Goal: Information Seeking & Learning: Learn about a topic

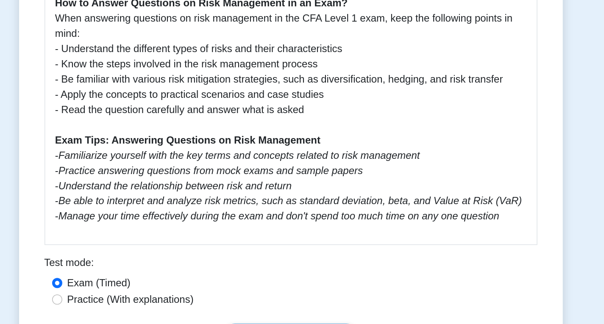
scroll to position [613, 0]
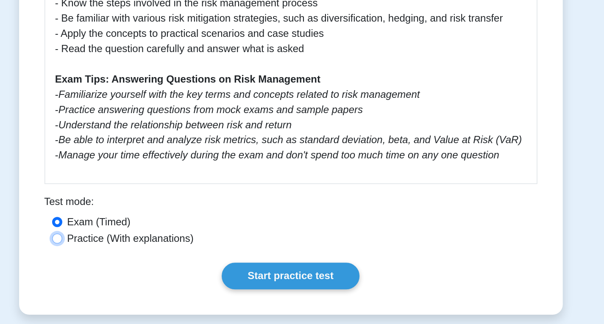
click at [146, 264] on input "Practice (With explanations)" at bounding box center [146, 267] width 7 height 7
radio input "true"
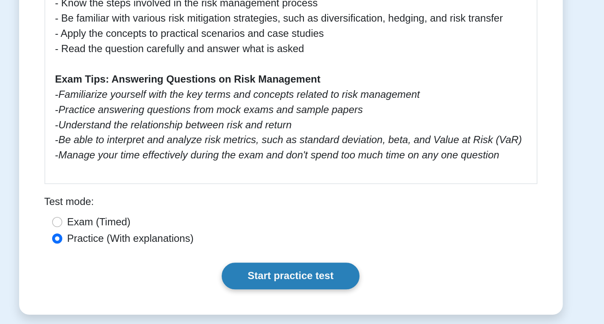
click at [275, 284] on link "Start practice test" at bounding box center [302, 292] width 92 height 18
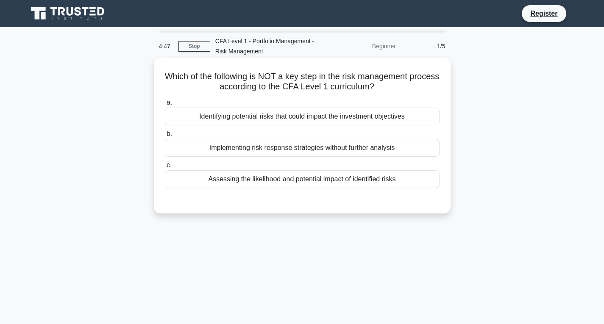
click at [260, 151] on div "Implementing risk response strategies without further analysis" at bounding box center [302, 148] width 275 height 18
click at [165, 137] on input "b. Implementing risk response strategies without further analysis" at bounding box center [165, 134] width 0 height 6
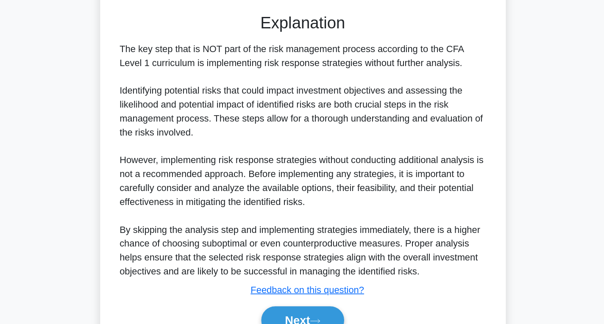
scroll to position [147, 0]
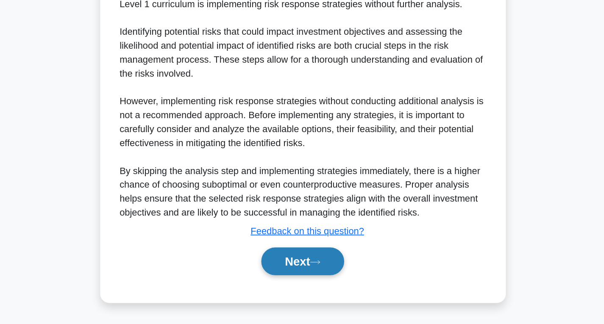
click at [289, 279] on button "Next" at bounding box center [302, 278] width 61 height 20
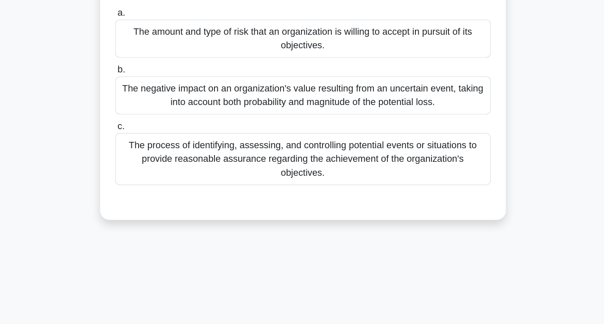
scroll to position [0, 0]
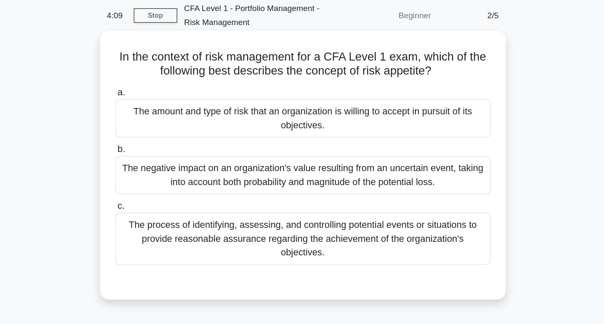
click at [273, 131] on div "The amount and type of risk that an organization is willing to accept in pursui…" at bounding box center [302, 122] width 275 height 28
click at [165, 106] on input "a. The amount and type of risk that an organization is willing to accept in pur…" at bounding box center [165, 103] width 0 height 6
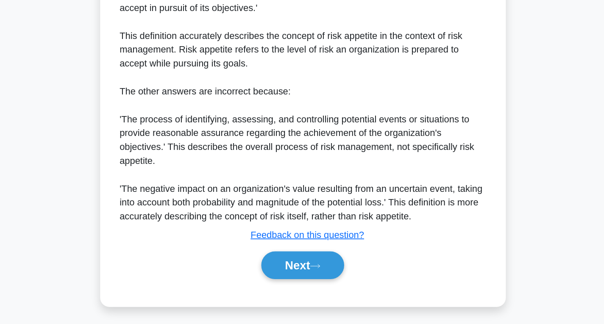
scroll to position [185, 0]
click at [289, 283] on button "Next" at bounding box center [302, 281] width 61 height 20
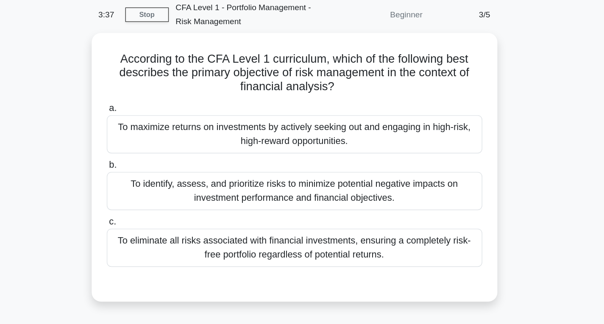
scroll to position [30, 0]
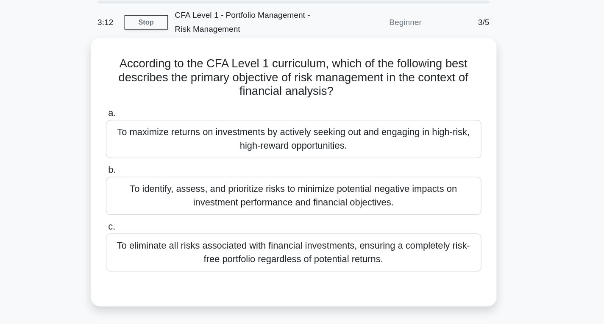
click at [344, 189] on div "To eliminate all risks associated with financial investments, ensuring a comple…" at bounding box center [302, 185] width 275 height 28
click at [165, 169] on input "c. To eliminate all risks associated with financial investments, ensuring a com…" at bounding box center [165, 166] width 0 height 6
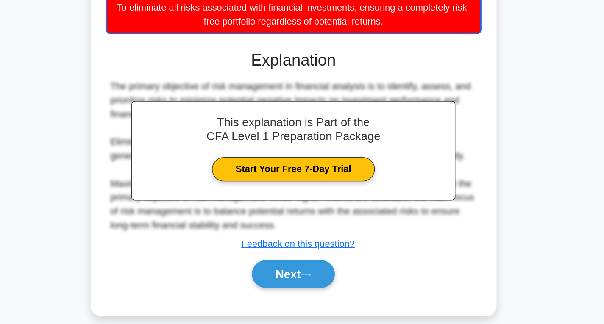
scroll to position [119, 0]
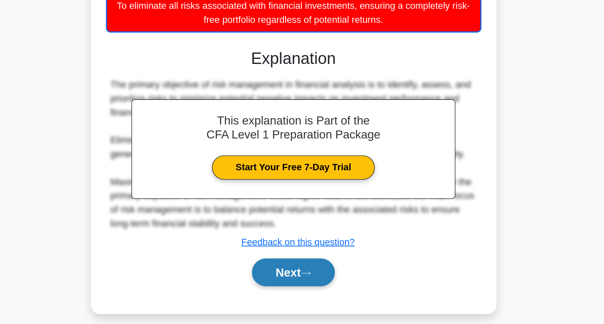
click at [295, 286] on button "Next" at bounding box center [302, 286] width 61 height 20
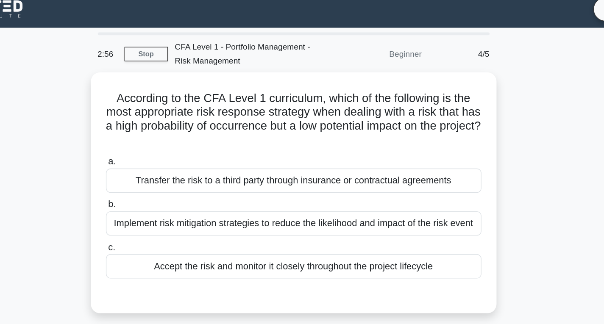
scroll to position [0, 0]
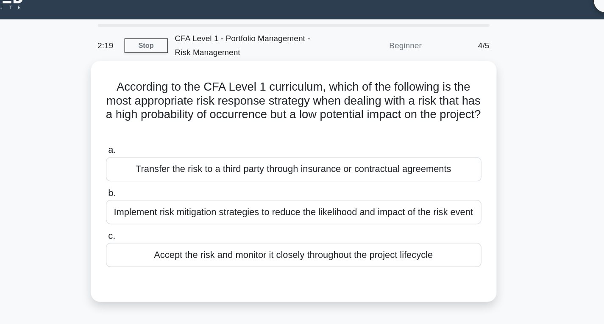
click at [319, 139] on div "Transfer the risk to a third party through insurance or contractual agreements" at bounding box center [302, 137] width 275 height 18
click at [165, 126] on input "a. Transfer the risk to a third party through insurance or contractual agreemen…" at bounding box center [165, 123] width 0 height 6
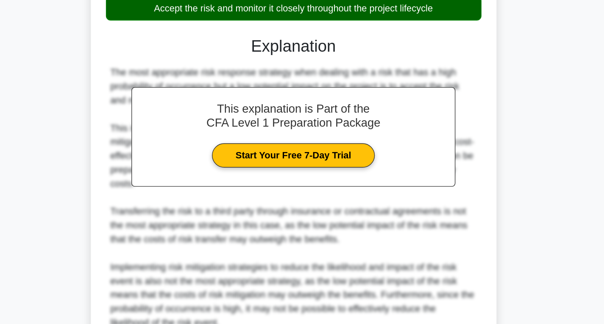
scroll to position [189, 0]
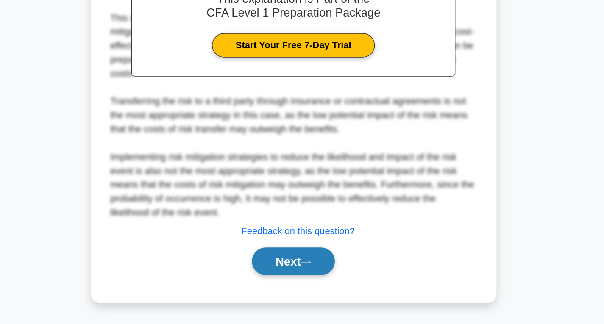
click at [296, 278] on button "Next" at bounding box center [302, 278] width 61 height 20
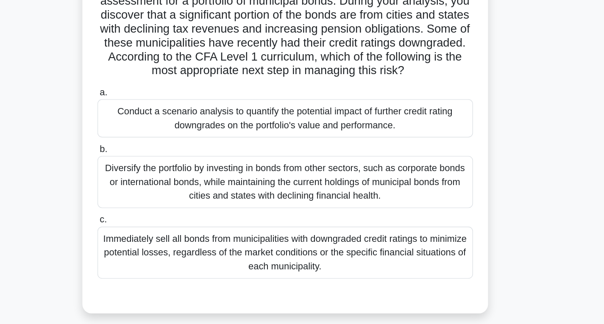
scroll to position [0, 0]
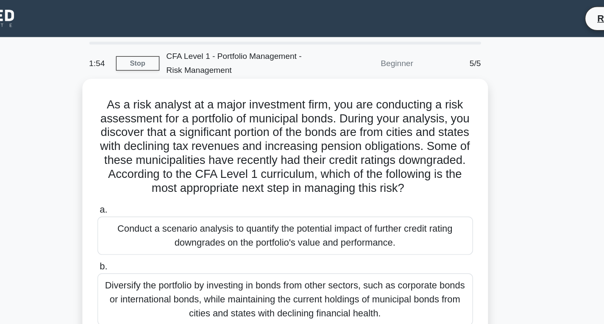
click at [285, 109] on h5 "As a risk analyst at a major investment firm, you are conducting a risk assessm…" at bounding box center [302, 107] width 277 height 72
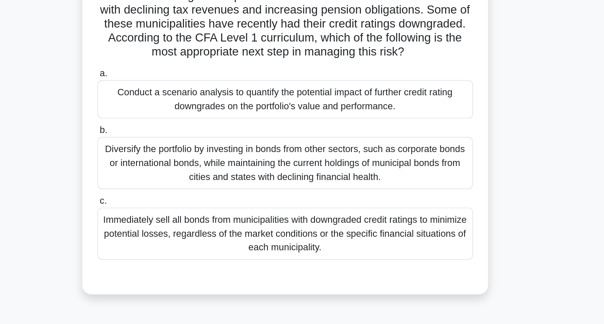
scroll to position [14, 0]
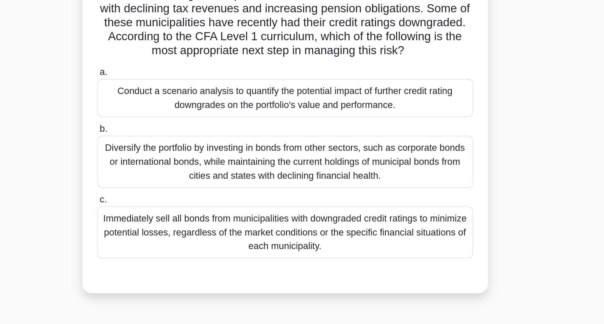
click at [299, 159] on div "Conduct a scenario analysis to quantify the potential impact of further credit …" at bounding box center [302, 159] width 275 height 28
click at [165, 143] on input "a. Conduct a scenario analysis to quantify the potential impact of further cred…" at bounding box center [165, 140] width 0 height 6
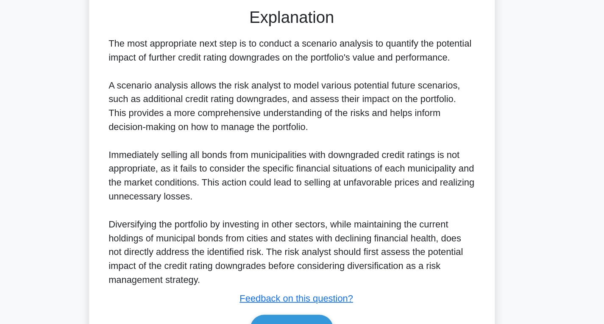
scroll to position [259, 0]
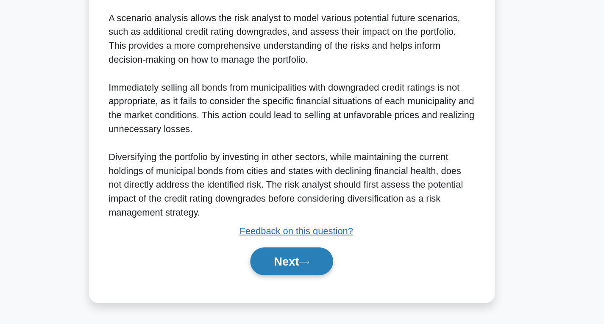
click at [297, 274] on button "Next" at bounding box center [302, 278] width 61 height 20
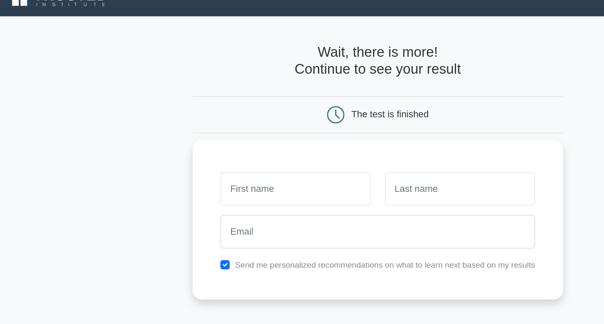
click at [249, 154] on input "text" at bounding box center [242, 153] width 110 height 25
click at [210, 157] on input "text" at bounding box center [242, 153] width 110 height 25
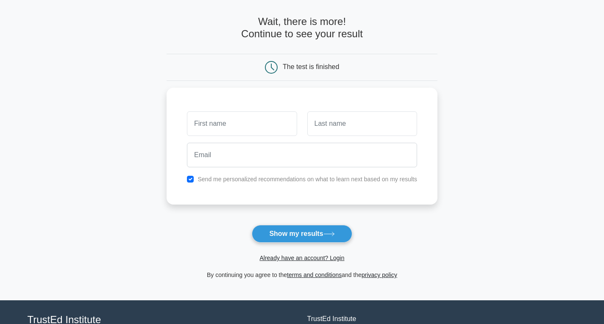
scroll to position [30, 0]
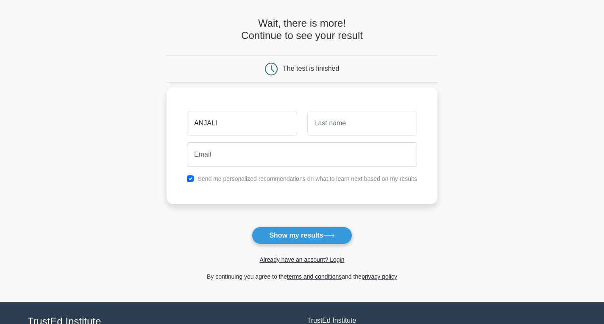
type input "ANJALI"
click at [317, 128] on input "text" at bounding box center [363, 123] width 110 height 25
type input "JAIN"
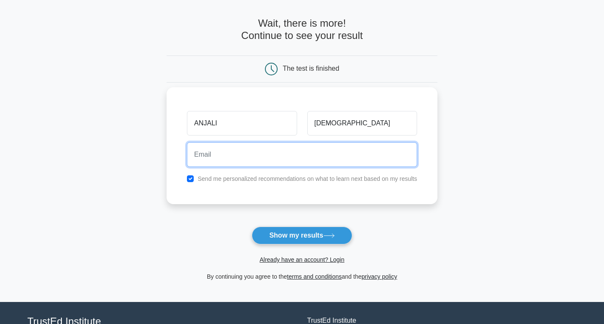
click at [277, 155] on input "email" at bounding box center [302, 155] width 230 height 25
type input "2024007@imtnag.ac.in"
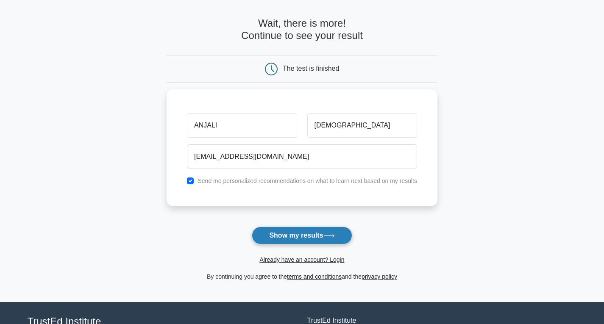
click at [294, 240] on button "Show my results" at bounding box center [302, 236] width 100 height 18
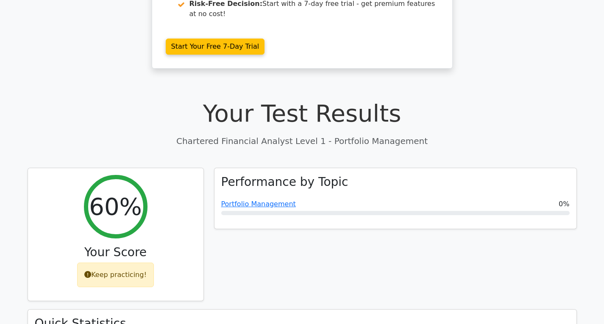
scroll to position [173, 0]
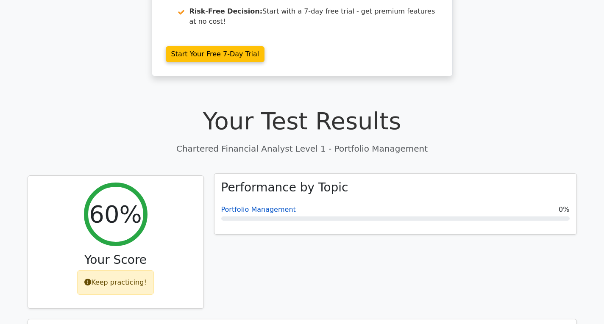
click at [265, 206] on link "Portfolio Management" at bounding box center [258, 210] width 75 height 8
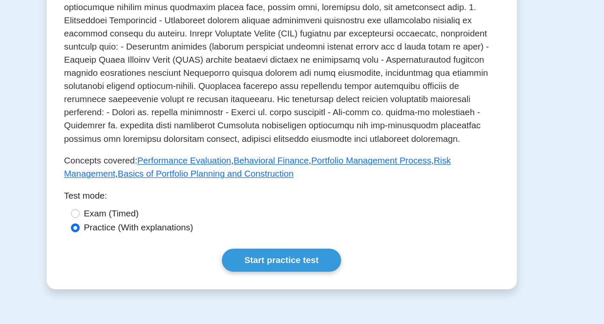
scroll to position [250, 0]
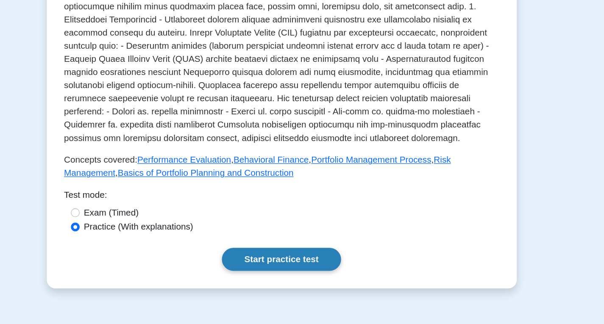
click at [291, 266] on link "Start practice test" at bounding box center [302, 275] width 92 height 18
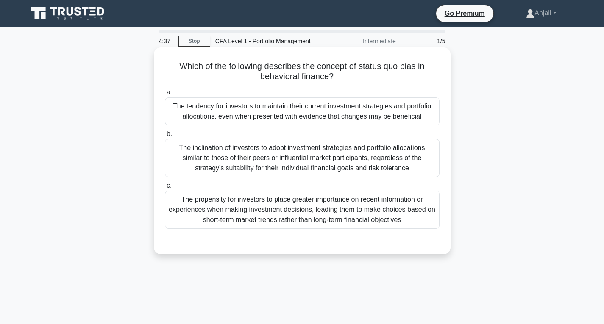
click at [290, 109] on div "The tendency for investors to maintain their current investment strategies and …" at bounding box center [302, 112] width 275 height 28
click at [165, 95] on input "a. The tendency for investors to maintain their current investment strategies a…" at bounding box center [165, 93] width 0 height 6
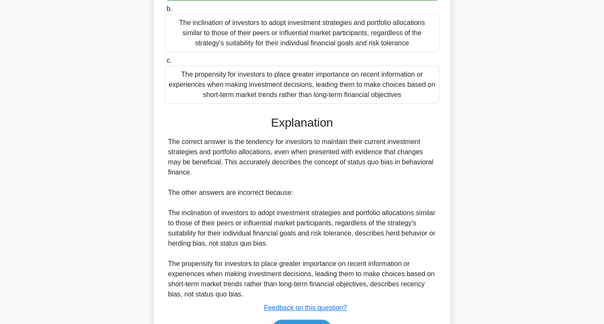
scroll to position [188, 0]
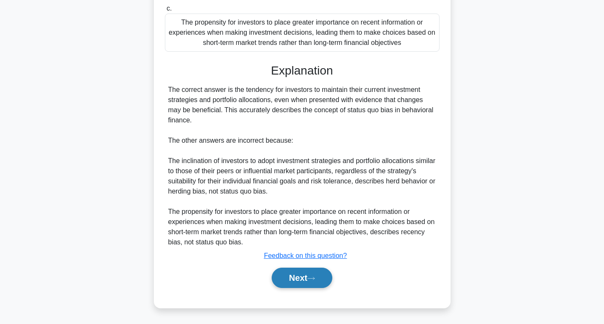
click at [283, 276] on button "Next" at bounding box center [302, 278] width 61 height 20
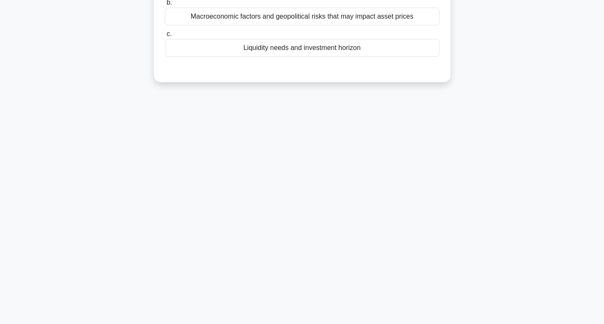
scroll to position [0, 0]
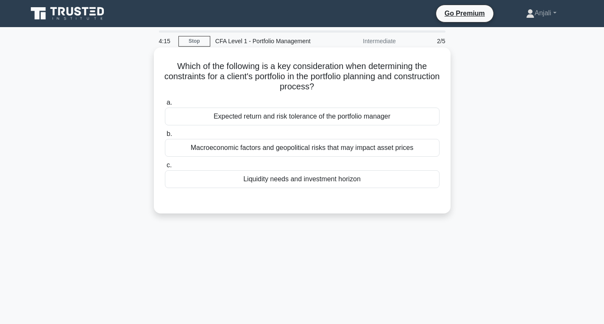
click at [280, 148] on div "Macroeconomic factors and geopolitical risks that may impact asset prices" at bounding box center [302, 148] width 275 height 18
click at [165, 137] on input "b. Macroeconomic factors and geopolitical risks that may impact asset prices" at bounding box center [165, 134] width 0 height 6
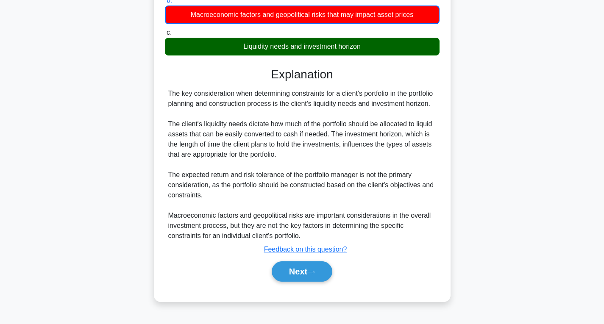
scroll to position [138, 0]
click at [292, 271] on button "Next" at bounding box center [302, 272] width 61 height 20
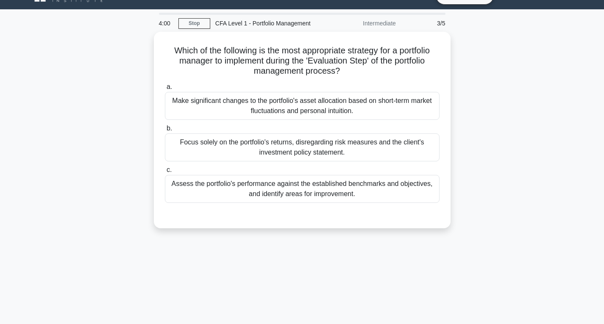
scroll to position [17, 0]
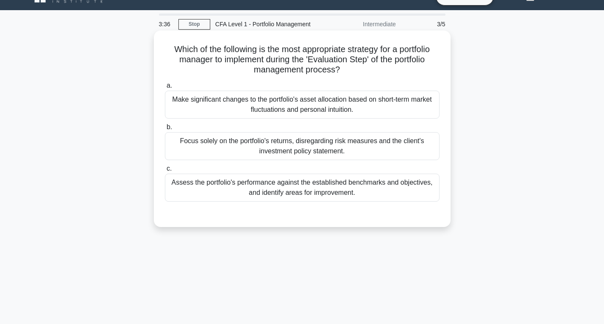
click at [316, 184] on div "Assess the portfolio's performance against the established benchmarks and objec…" at bounding box center [302, 188] width 275 height 28
click at [165, 172] on input "c. Assess the portfolio's performance against the established benchmarks and ob…" at bounding box center [165, 169] width 0 height 6
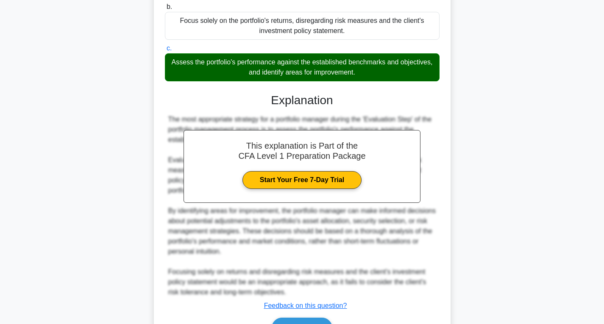
scroll to position [188, 0]
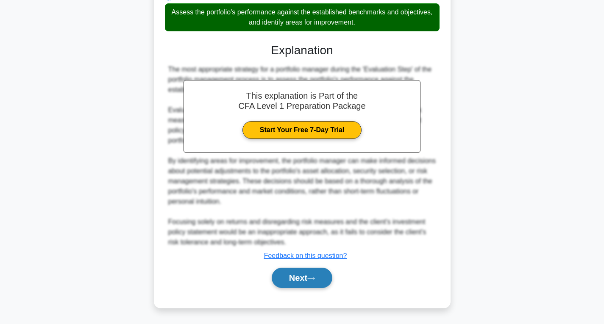
click at [293, 279] on button "Next" at bounding box center [302, 278] width 61 height 20
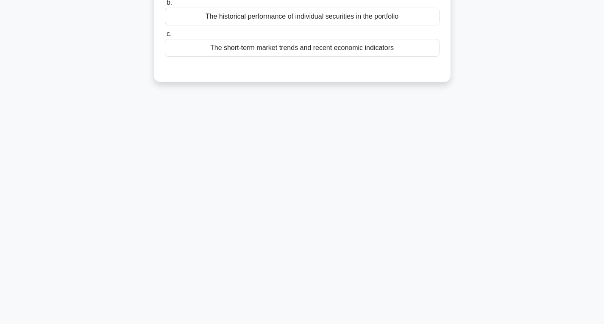
scroll to position [0, 0]
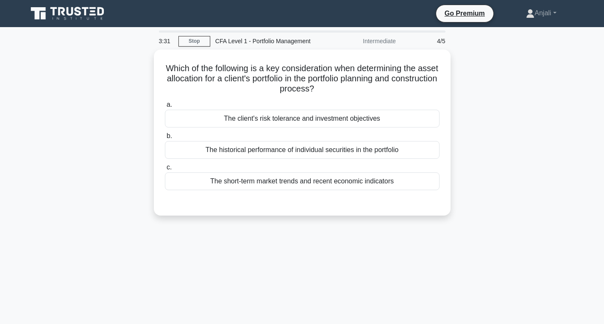
click at [322, 204] on div "a. The client's risk tolerance and investment objectives b. The historical perf…" at bounding box center [302, 152] width 277 height 108
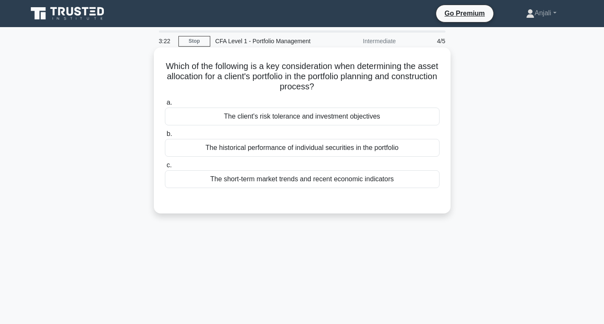
click at [344, 115] on div "The client's risk tolerance and investment objectives" at bounding box center [302, 117] width 275 height 18
click at [165, 106] on input "a. The client's risk tolerance and investment objectives" at bounding box center [165, 103] width 0 height 6
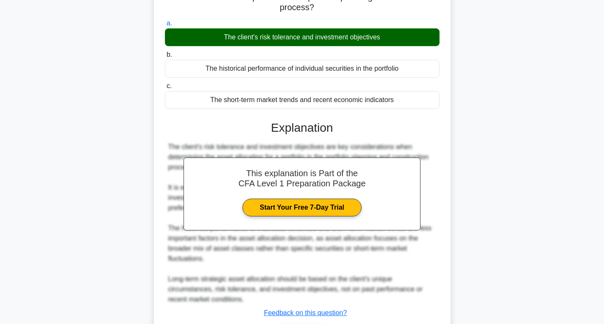
scroll to position [137, 0]
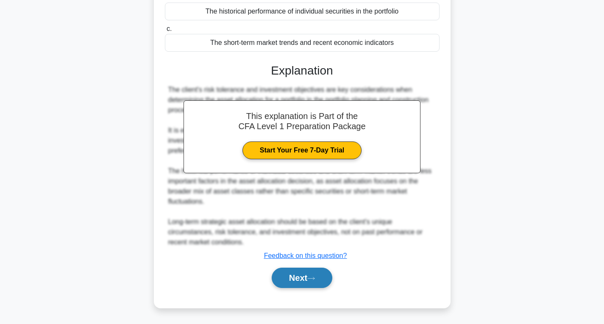
click at [289, 275] on button "Next" at bounding box center [302, 278] width 61 height 20
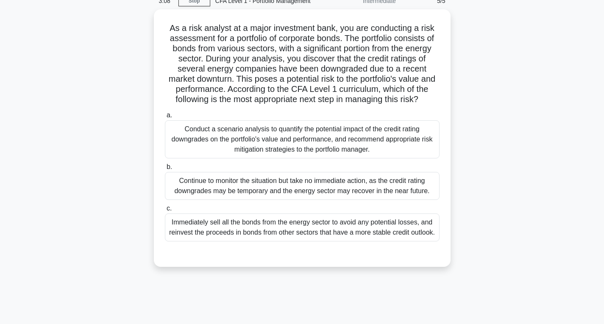
scroll to position [41, 0]
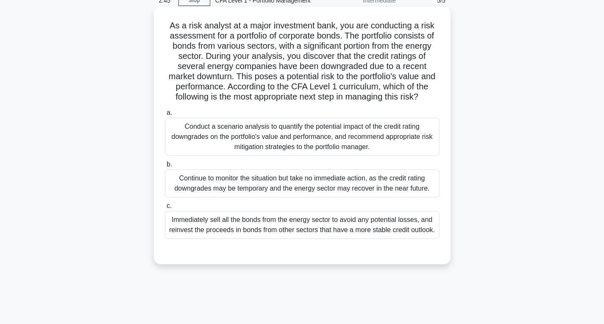
click at [357, 136] on div "Conduct a scenario analysis to quantify the potential impact of the credit rati…" at bounding box center [302, 137] width 275 height 38
click at [165, 116] on input "a. Conduct a scenario analysis to quantify the potential impact of the credit r…" at bounding box center [165, 113] width 0 height 6
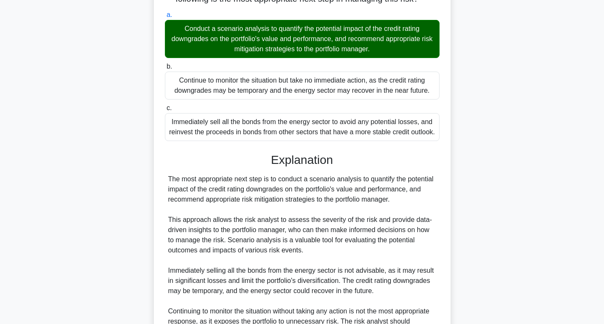
scroll to position [139, 0]
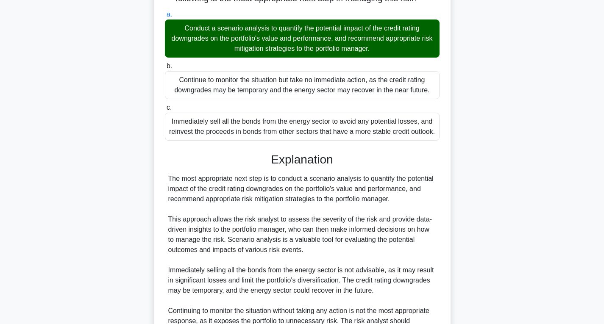
click at [343, 181] on div "The most appropriate next step is to conduct a scenario analysis to quantify th…" at bounding box center [302, 255] width 268 height 163
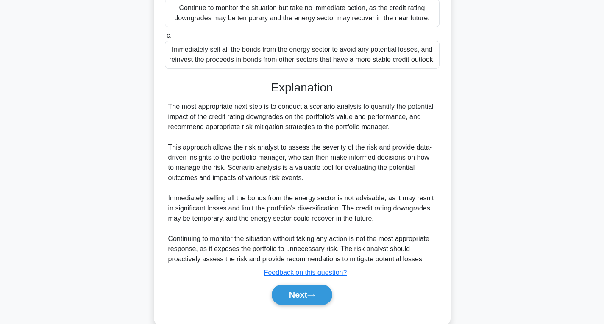
scroll to position [229, 0]
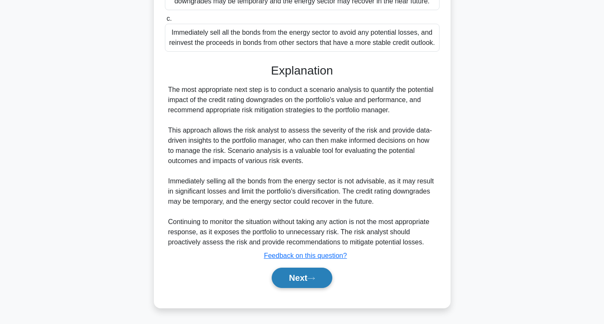
click at [288, 279] on button "Next" at bounding box center [302, 278] width 61 height 20
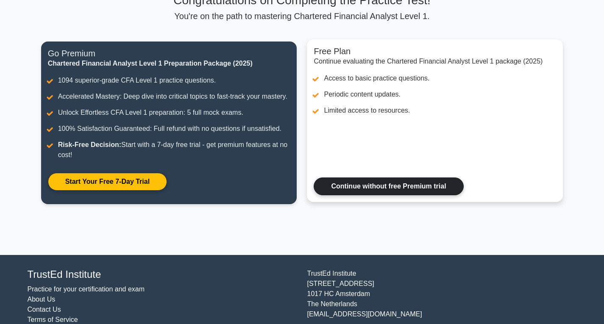
scroll to position [99, 0]
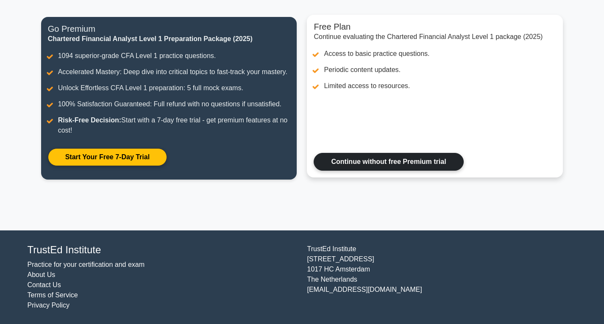
click at [379, 165] on link "Continue without free Premium trial" at bounding box center [389, 162] width 150 height 18
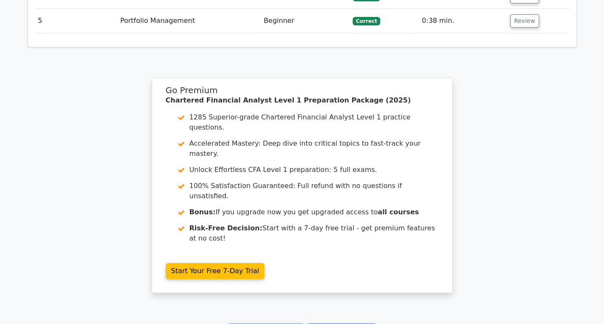
scroll to position [1185, 0]
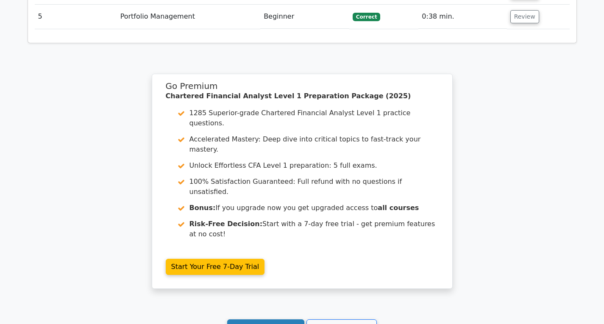
click at [284, 320] on link "Continue practicing" at bounding box center [266, 328] width 78 height 16
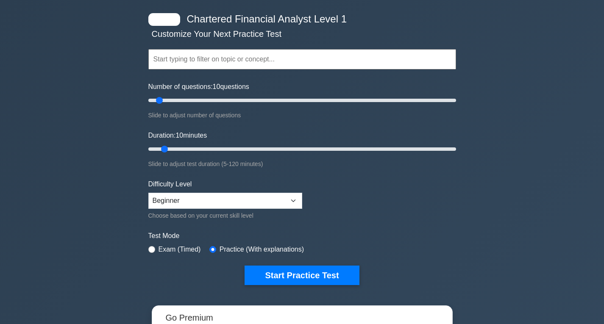
scroll to position [39, 0]
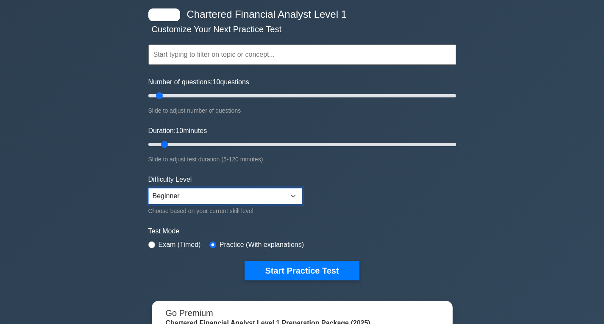
click at [294, 196] on select "Beginner Intermediate Expert" at bounding box center [225, 196] width 154 height 16
select select "intermediate"
click at [148, 188] on select "Beginner Intermediate Expert" at bounding box center [225, 196] width 154 height 16
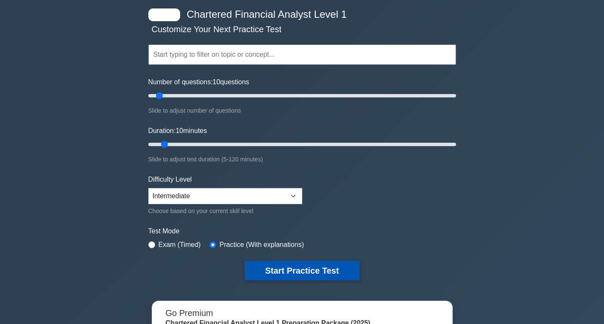
click at [316, 271] on button "Start Practice Test" at bounding box center [302, 271] width 115 height 20
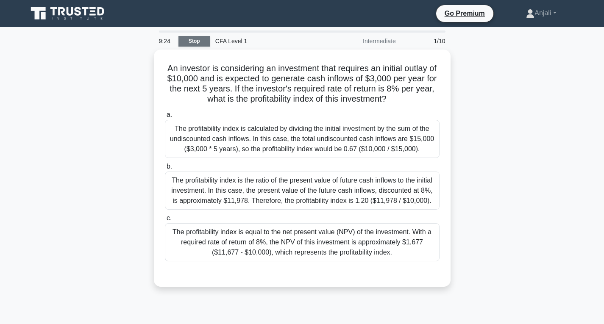
click at [193, 42] on link "Stop" at bounding box center [195, 41] width 32 height 11
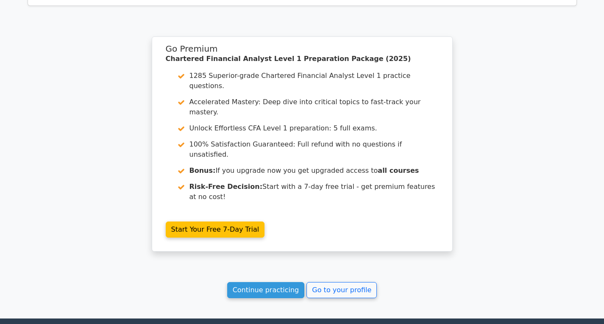
scroll to position [683, 0]
